Goal: Task Accomplishment & Management: Use online tool/utility

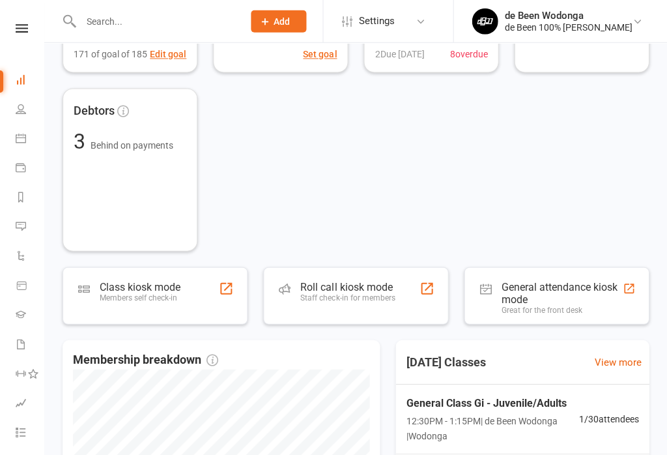
scroll to position [197, 0]
click at [217, 287] on div "Class kiosk mode Members self check-in" at bounding box center [155, 295] width 185 height 57
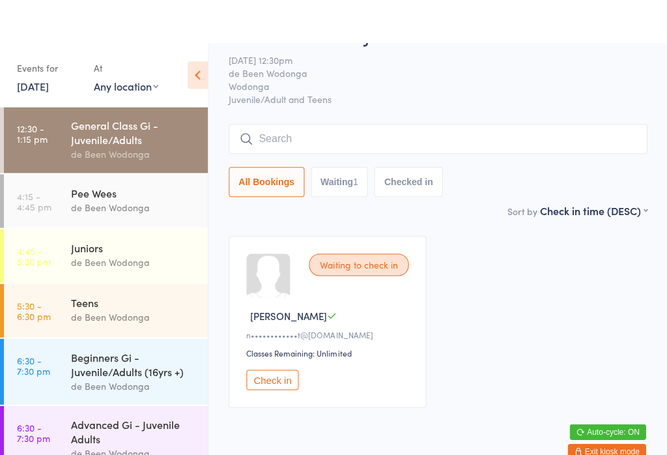
scroll to position [44, 0]
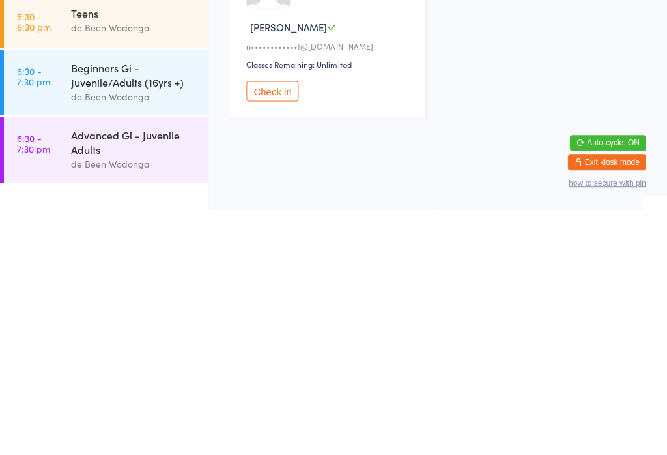
click at [275, 326] on button "Check in" at bounding box center [272, 336] width 52 height 20
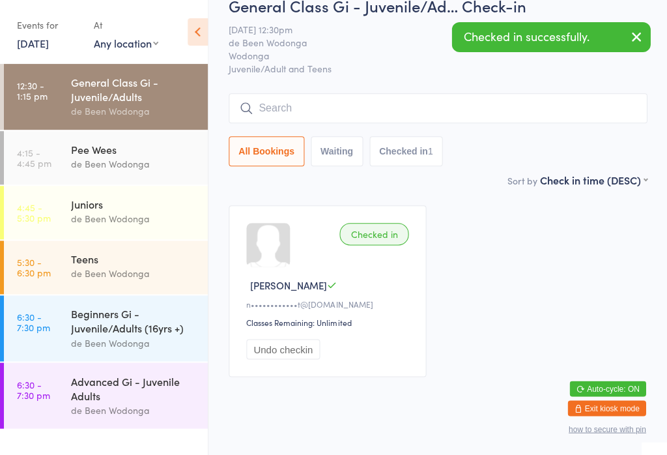
click at [141, 413] on div "de Been Wodonga" at bounding box center [134, 409] width 126 height 15
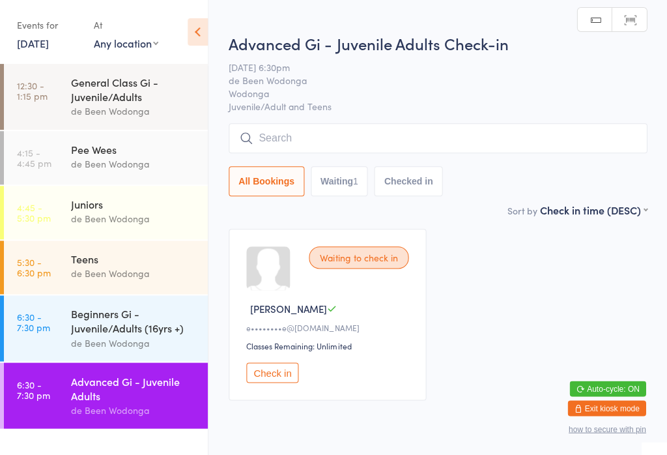
click at [141, 335] on div "Beginners Gi - Juvenile/Adults (16yrs +)" at bounding box center [134, 320] width 126 height 29
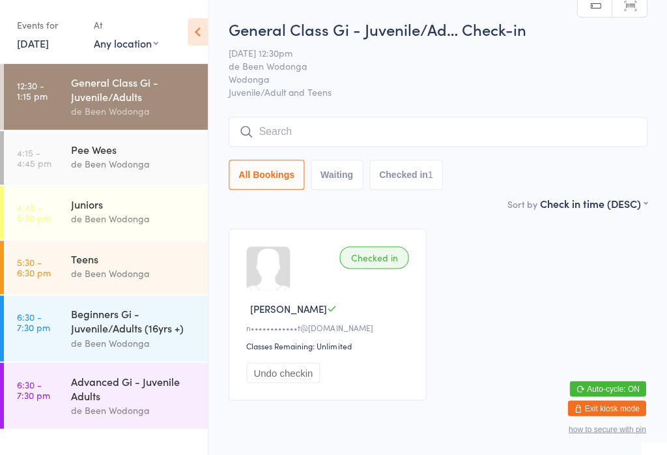
click at [610, 128] on input "search" at bounding box center [438, 132] width 418 height 30
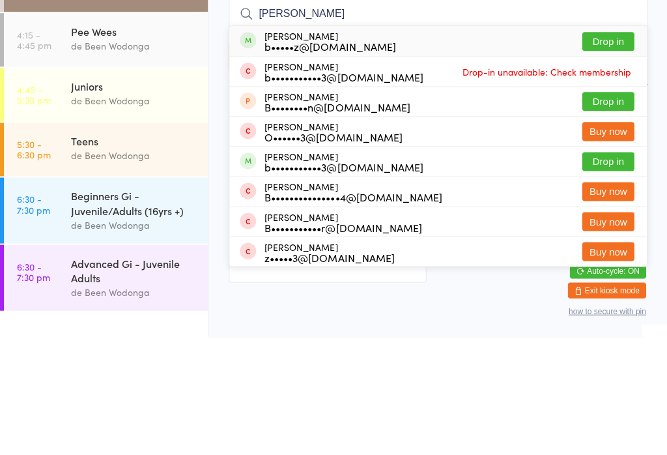
type input "Brad"
click at [621, 150] on button "Drop in" at bounding box center [608, 159] width 52 height 19
